Goal: Task Accomplishment & Management: Complete application form

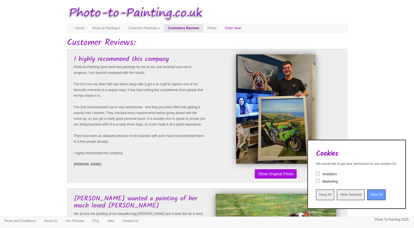
click at [308, 197] on input "Deny All" at bounding box center [325, 194] width 18 height 11
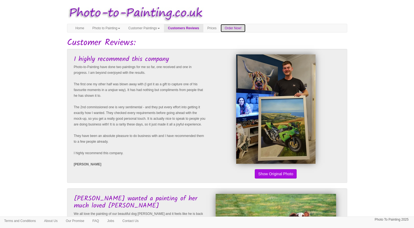
click at [245, 28] on link "Order Now!" at bounding box center [232, 28] width 25 height 8
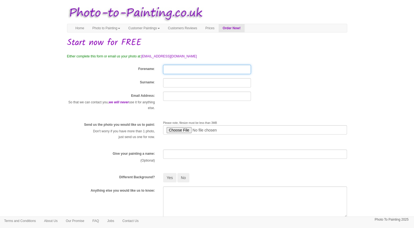
click at [182, 68] on input "Forename" at bounding box center [207, 69] width 88 height 9
type input "[PERSON_NAME]"
click at [172, 81] on input "Surname" at bounding box center [207, 82] width 88 height 9
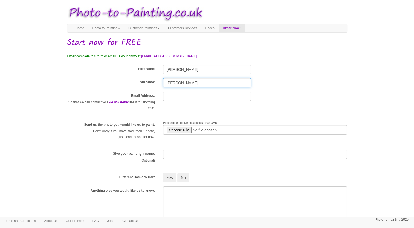
type input "[PERSON_NAME]"
click at [171, 94] on input "text" at bounding box center [207, 96] width 88 height 9
type input "[PERSON_NAME][EMAIL_ADDRESS][PERSON_NAME][DOMAIN_NAME]"
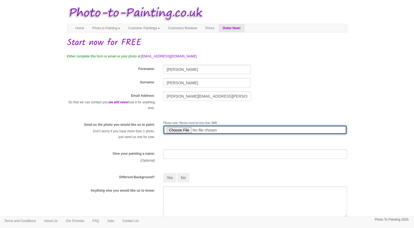
click at [182, 130] on input "file" at bounding box center [255, 129] width 184 height 9
click at [182, 131] on input "file" at bounding box center [255, 129] width 184 height 9
type input "C:\fakepath\Mum and Dad in Scarborough.png"
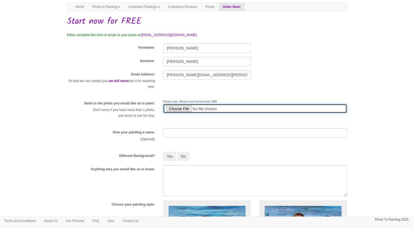
scroll to position [27, 0]
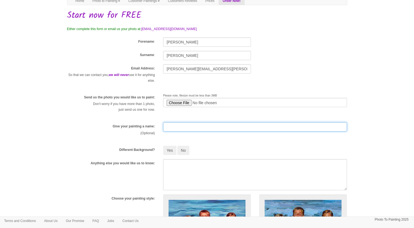
click at [176, 128] on input "text" at bounding box center [255, 126] width 184 height 9
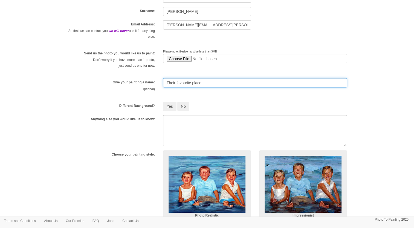
scroll to position [82, 0]
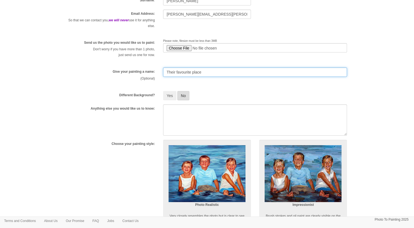
type input "Their favourite place"
click at [184, 91] on button "No" at bounding box center [183, 95] width 12 height 9
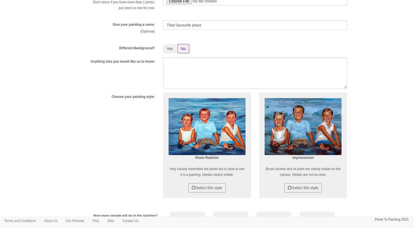
scroll to position [137, 0]
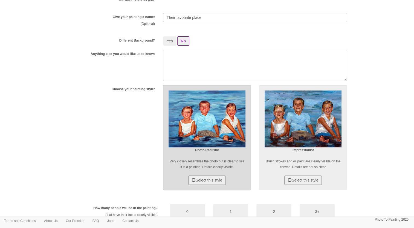
click at [208, 122] on img at bounding box center [206, 119] width 77 height 57
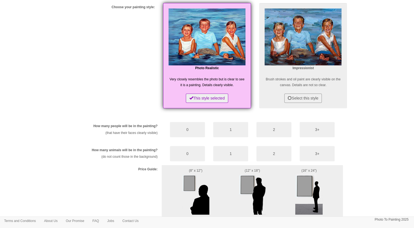
scroll to position [273, 0]
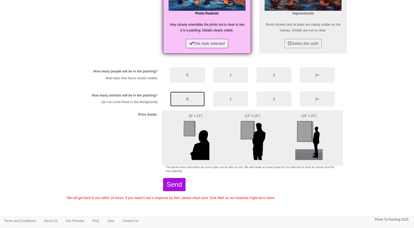
click at [184, 100] on button "0" at bounding box center [187, 98] width 35 height 15
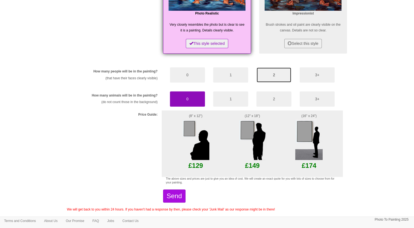
click at [273, 73] on button "2" at bounding box center [273, 74] width 35 height 15
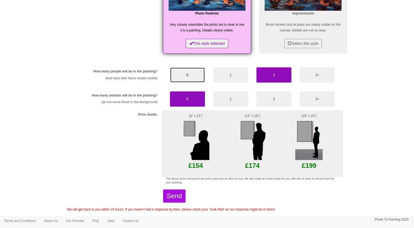
click at [196, 74] on button "0" at bounding box center [187, 74] width 35 height 15
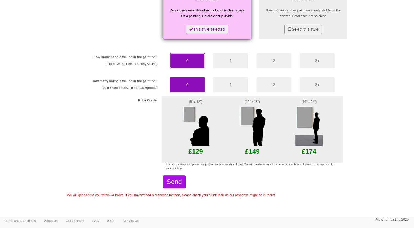
scroll to position [288, 0]
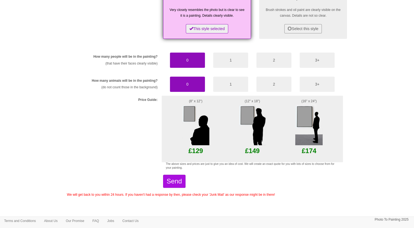
click at [249, 120] on img at bounding box center [251, 124] width 27 height 41
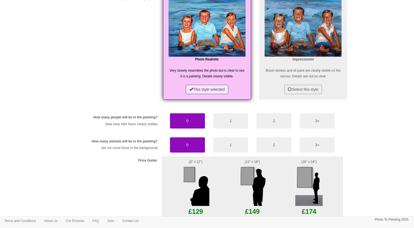
scroll to position [234, 0]
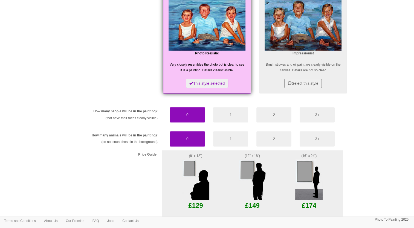
click at [255, 181] on img at bounding box center [251, 179] width 27 height 41
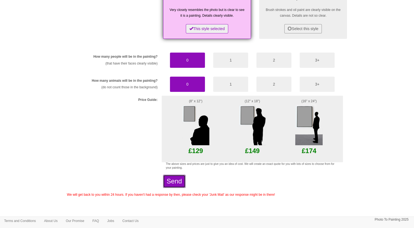
click at [185, 179] on button "Send" at bounding box center [174, 181] width 22 height 13
